Goal: Check status

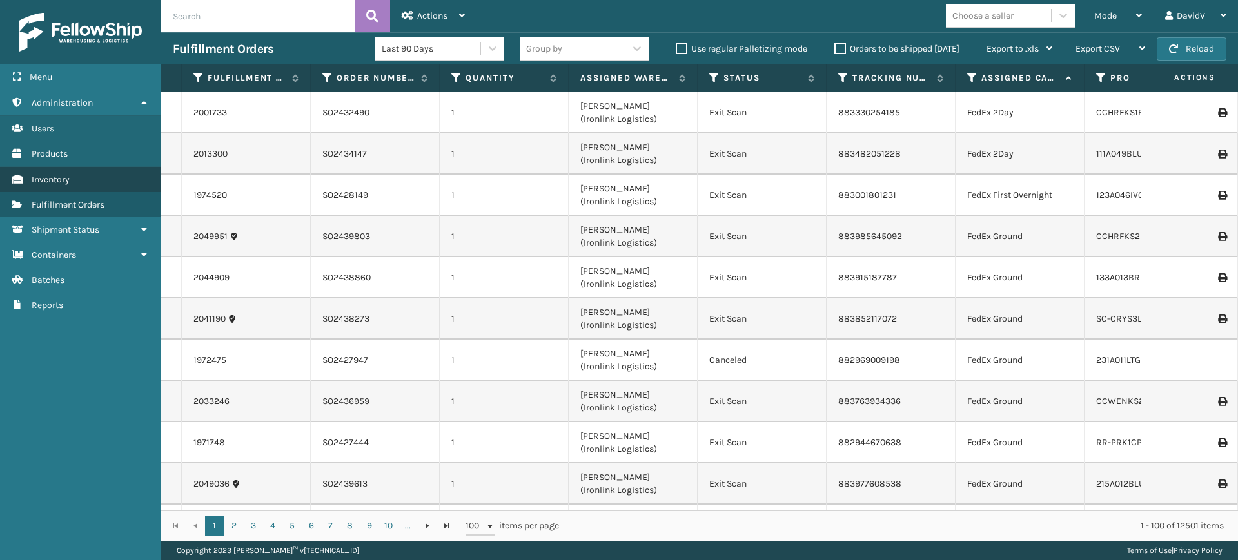
click at [63, 178] on span "Inventory" at bounding box center [51, 179] width 38 height 11
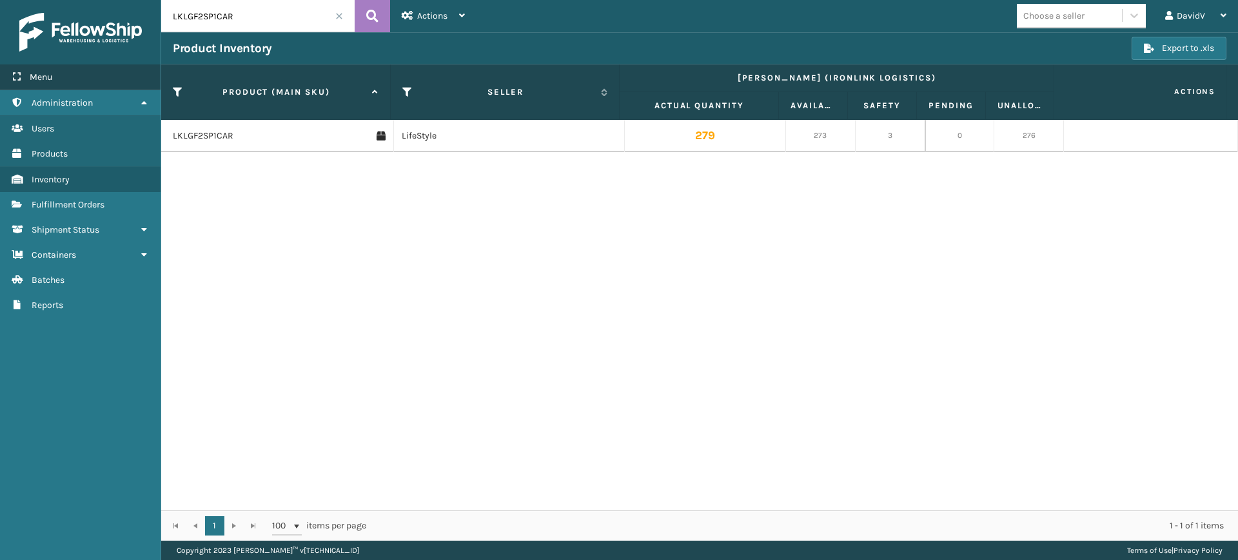
drag, startPoint x: 270, startPoint y: 19, endPoint x: 141, endPoint y: 65, distance: 136.9
click at [141, 0] on div "Menu Administration Users Products Inventory Fulfillment Orders Shipment Status…" at bounding box center [619, 0] width 1238 height 0
paste input "123A047CH"
type input "123A047CHR"
click at [373, 11] on icon at bounding box center [372, 15] width 12 height 19
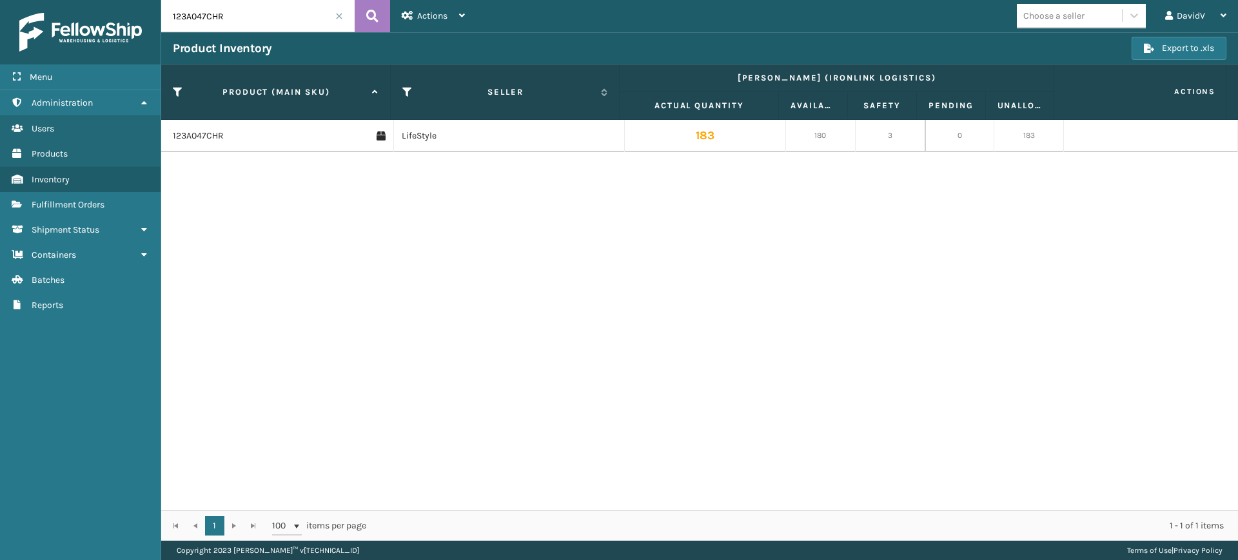
click at [531, 30] on div "Choose a seller DavidV Log Out" at bounding box center [858, 16] width 762 height 32
click at [337, 15] on span at bounding box center [339, 16] width 8 height 8
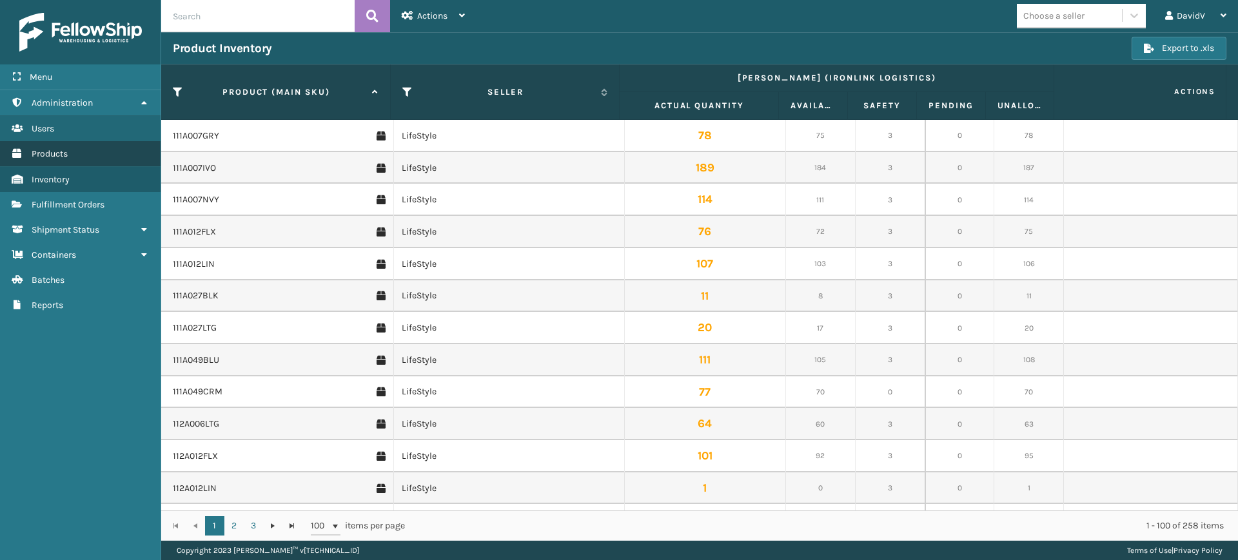
click at [55, 163] on link "Products" at bounding box center [80, 153] width 161 height 25
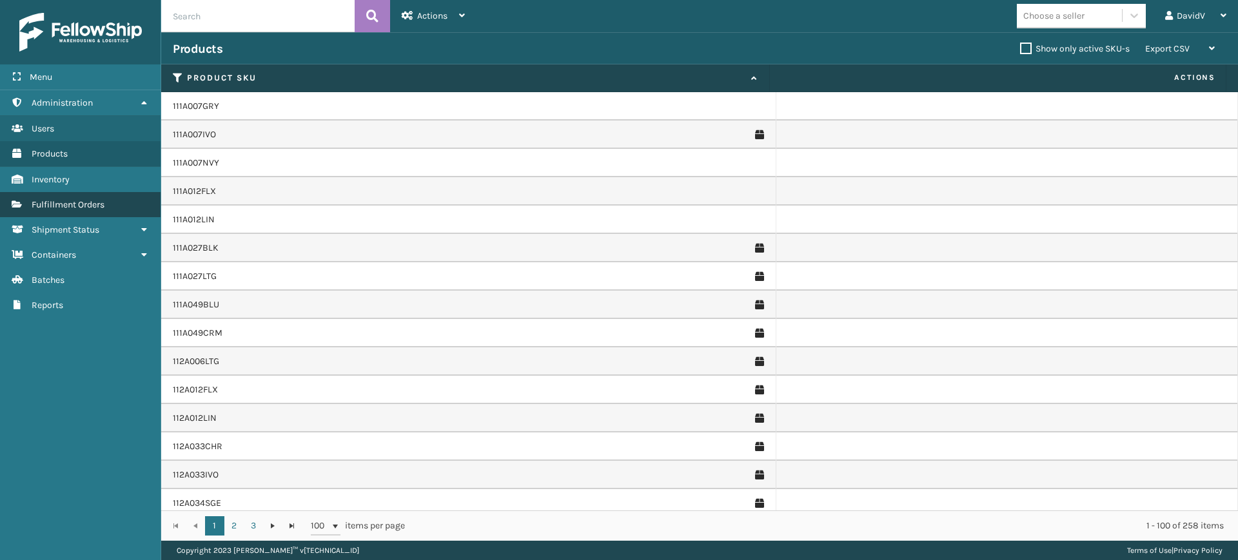
click at [67, 201] on span "Fulfillment Orders" at bounding box center [68, 204] width 73 height 11
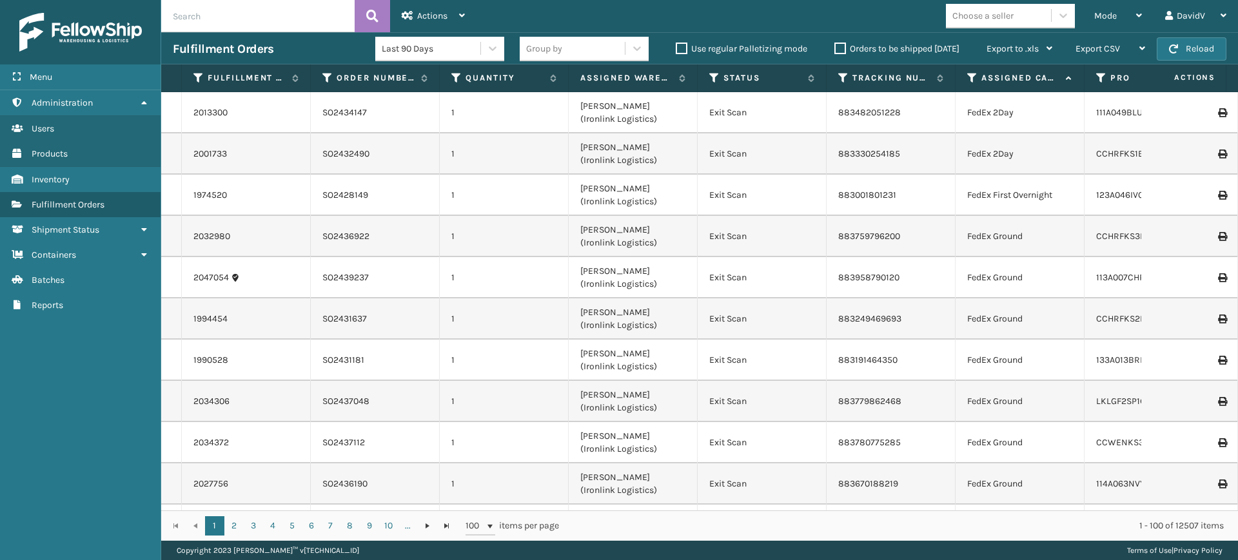
click at [840, 49] on label "Orders to be shipped [DATE]" at bounding box center [896, 48] width 125 height 11
click at [835, 49] on input "Orders to be shipped [DATE]" at bounding box center [834, 45] width 1 height 8
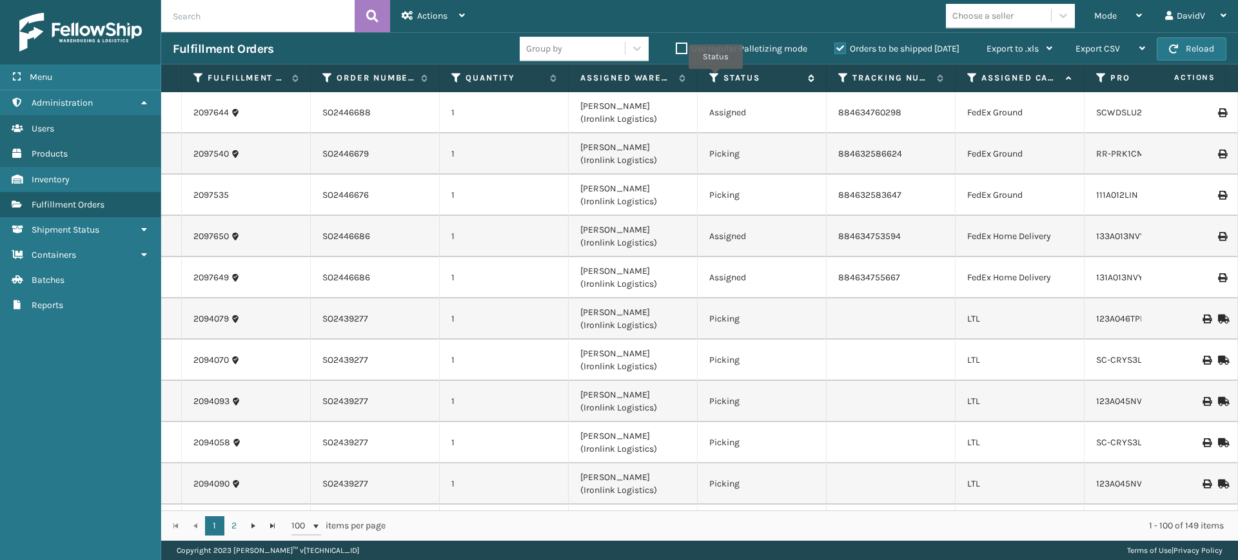
click at [716, 77] on icon at bounding box center [714, 78] width 10 height 12
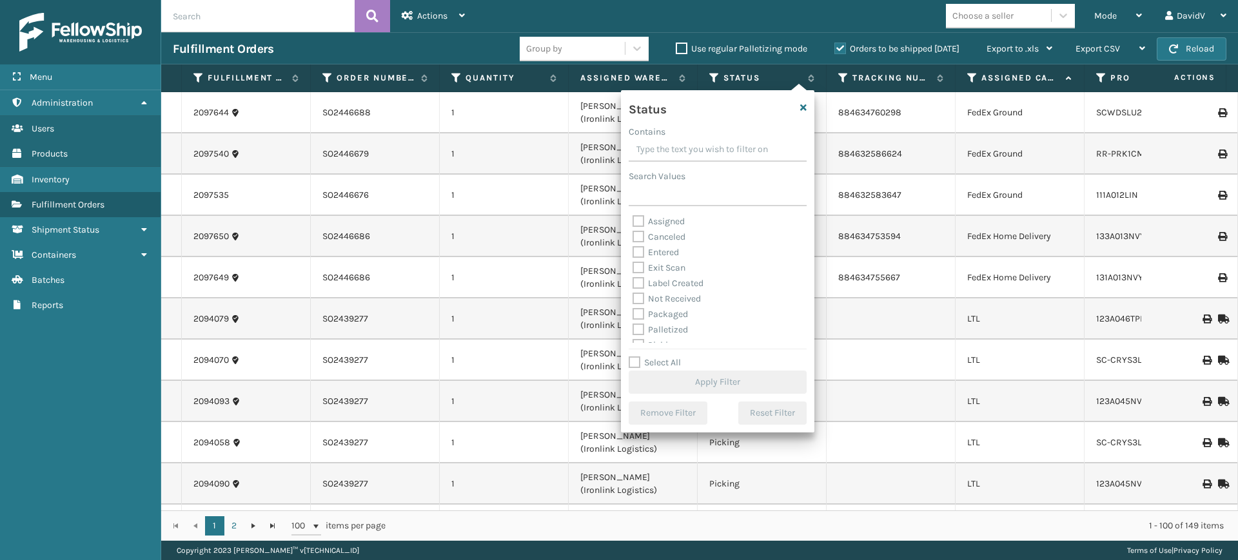
click at [658, 217] on label "Assigned" at bounding box center [659, 221] width 52 height 11
click at [633, 217] on input "Assigned" at bounding box center [633, 218] width 1 height 8
checkbox input "true"
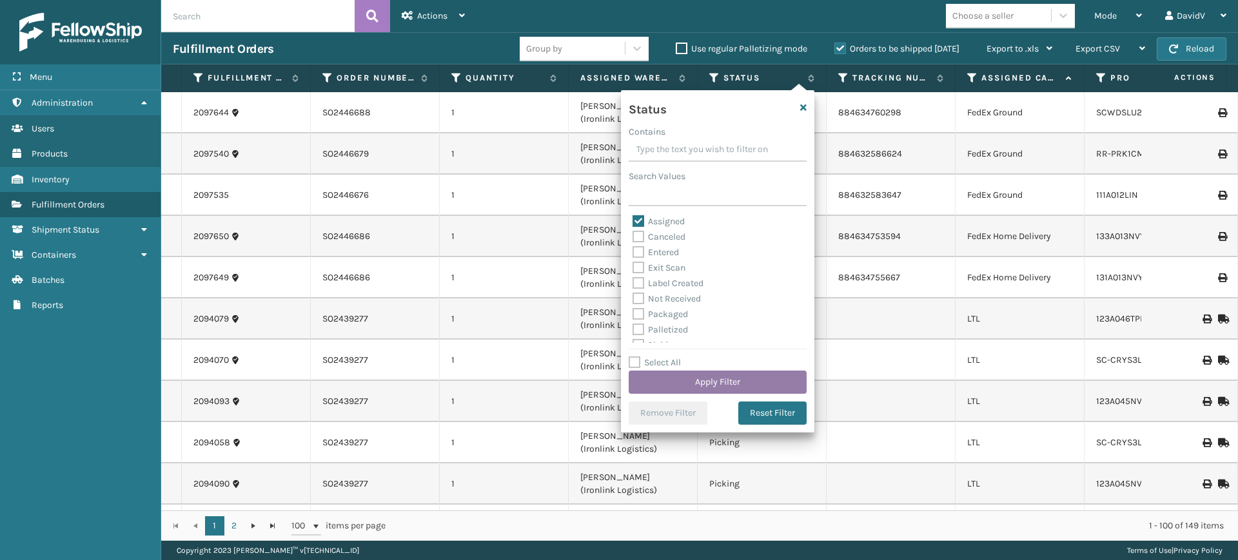
click at [719, 379] on button "Apply Filter" at bounding box center [718, 382] width 178 height 23
